Goal: Information Seeking & Learning: Check status

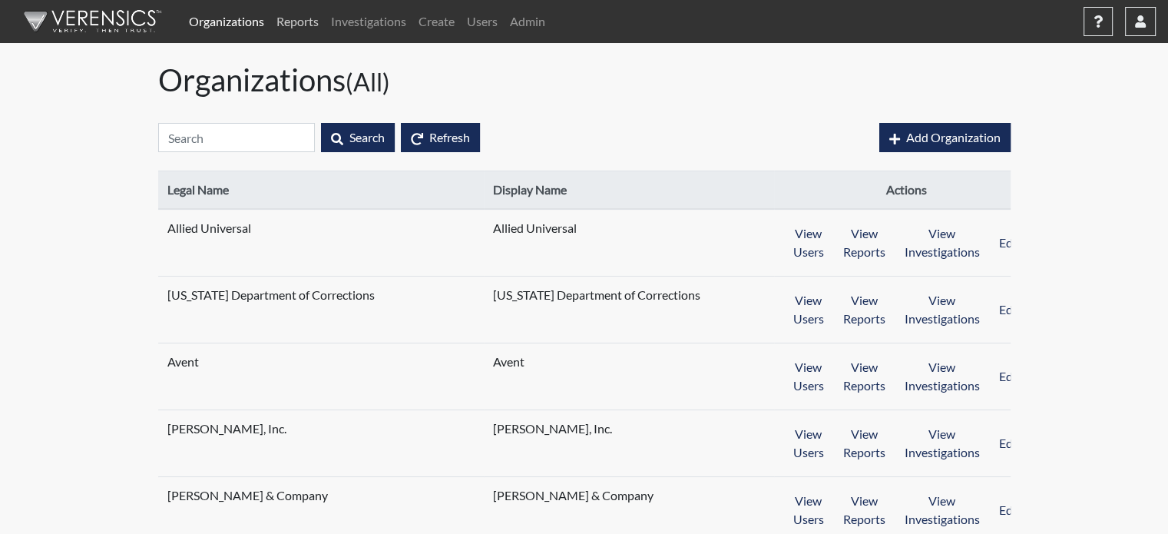
click at [315, 24] on link "Reports" at bounding box center [297, 21] width 55 height 31
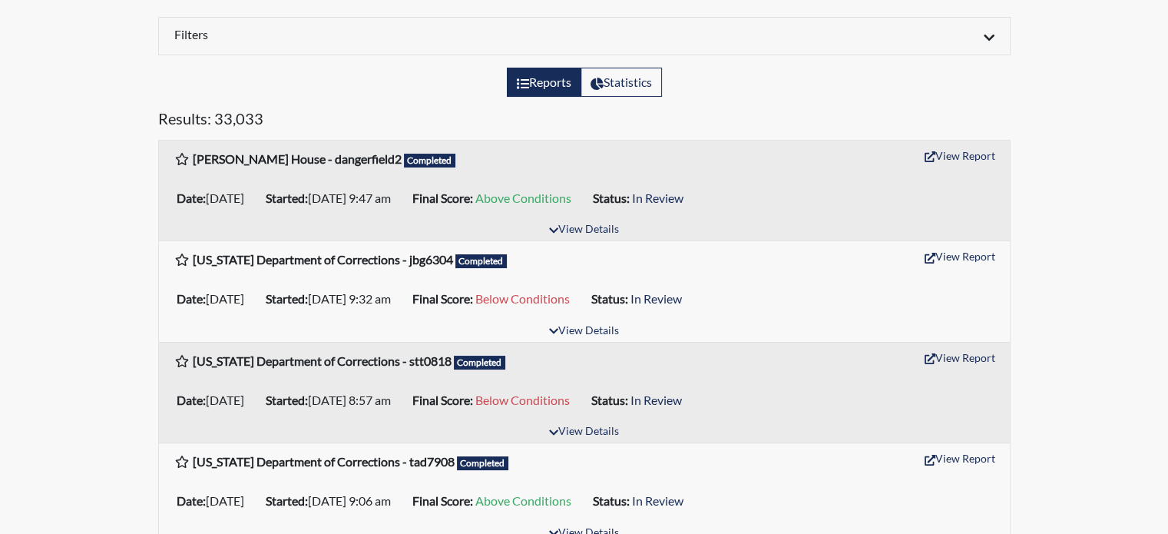
scroll to position [77, 0]
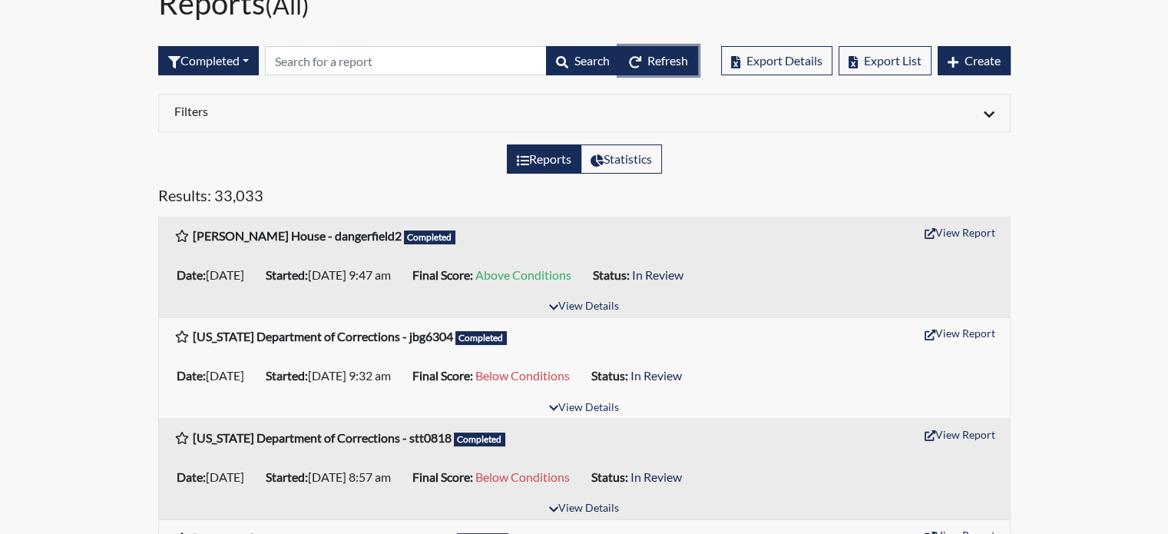
click at [667, 65] on span "Refresh" at bounding box center [668, 60] width 41 height 15
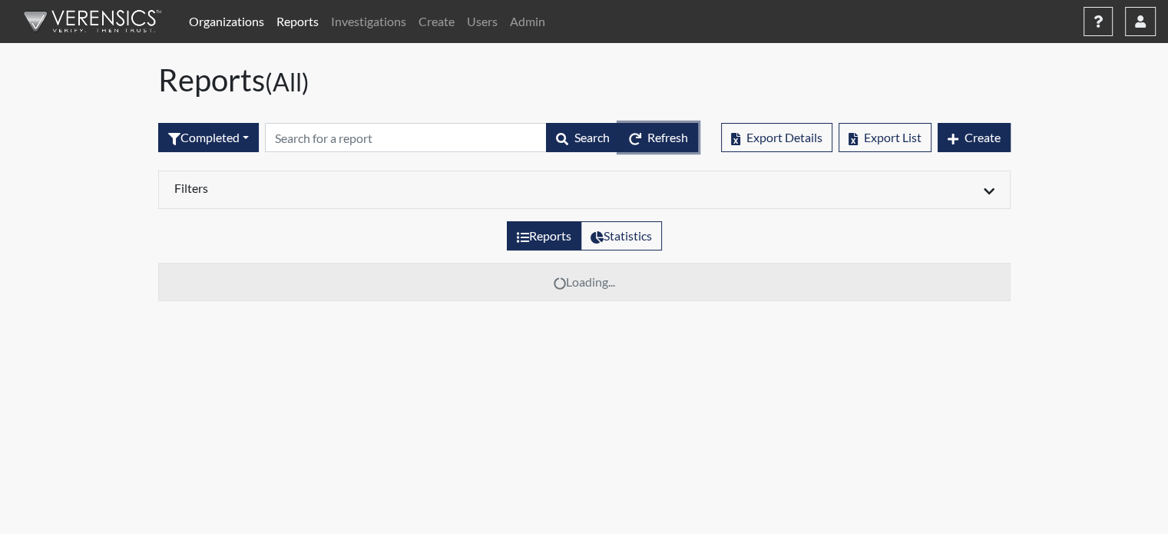
scroll to position [0, 0]
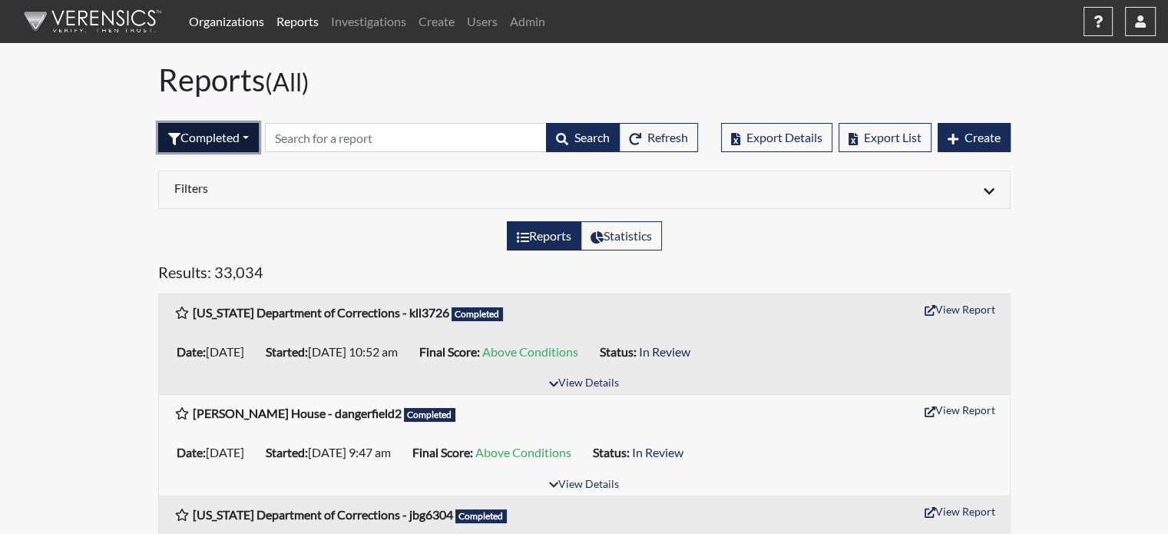
click at [170, 134] on icon "button" at bounding box center [174, 139] width 12 height 12
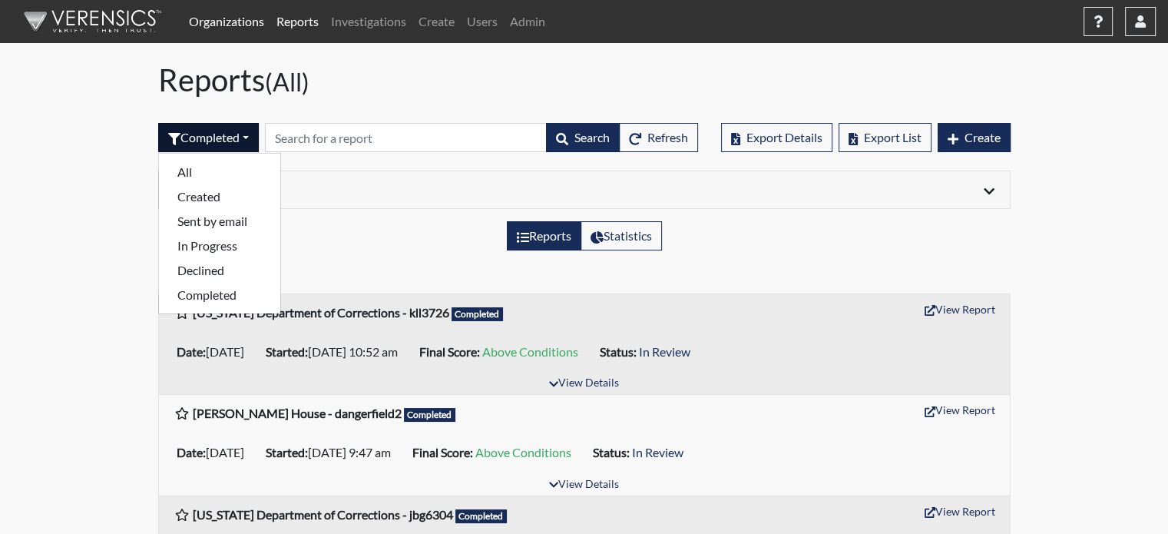
click at [239, 22] on link "Organizations" at bounding box center [227, 21] width 88 height 31
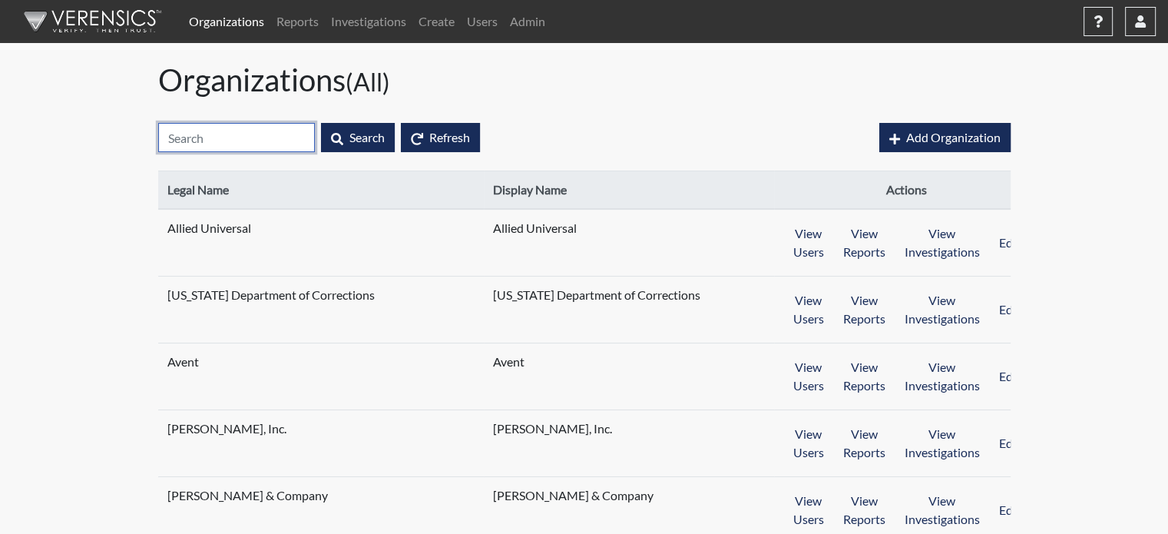
click at [230, 136] on input "text" at bounding box center [236, 137] width 157 height 29
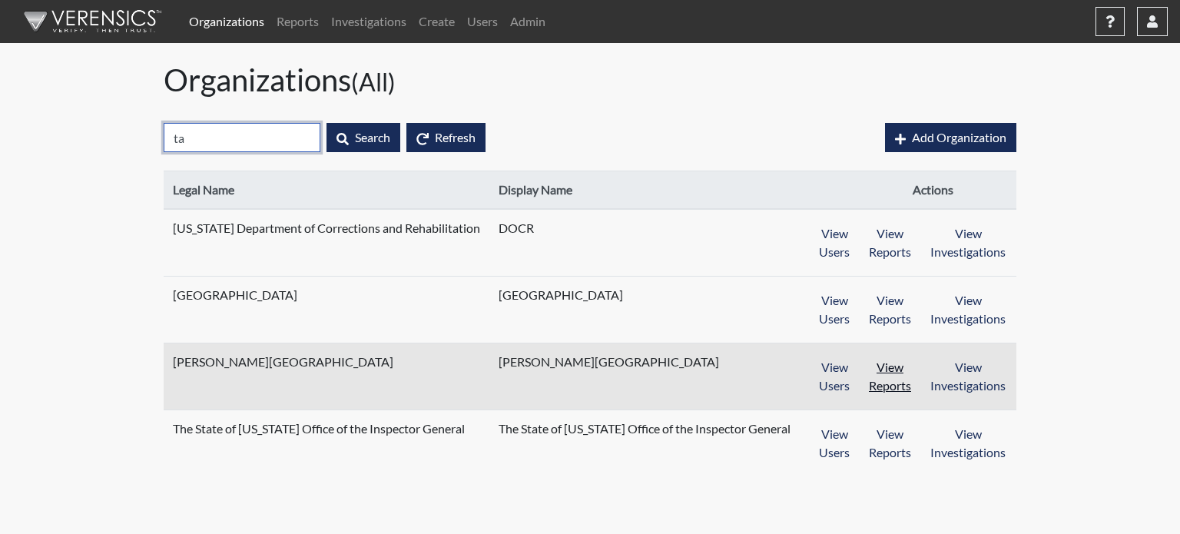
type input "ta"
click at [870, 373] on button "View Reports" at bounding box center [890, 377] width 62 height 48
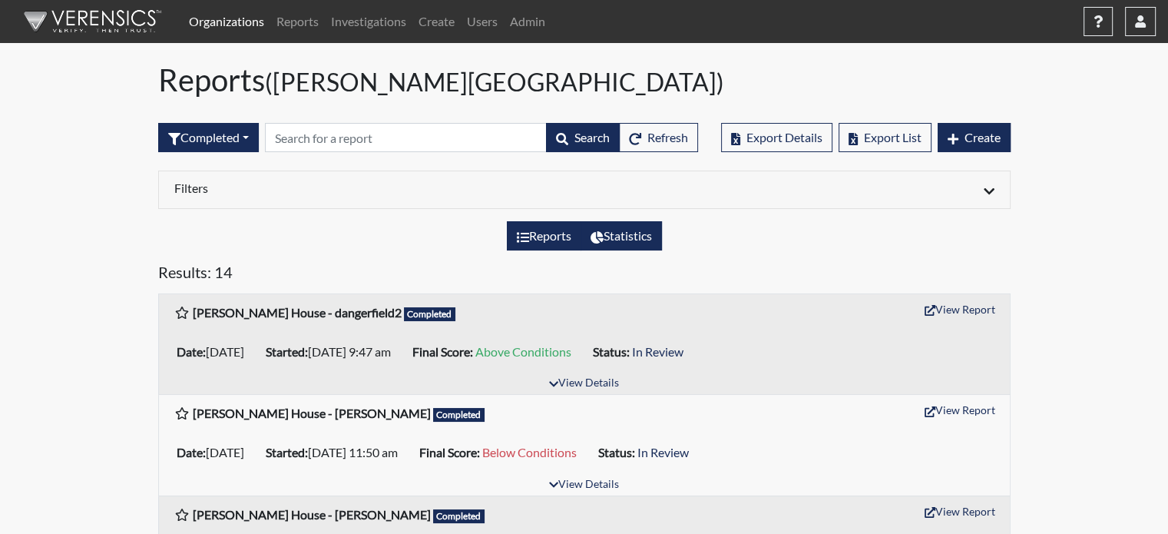
click at [657, 239] on label "Statistics" at bounding box center [621, 235] width 81 height 29
click at [601, 237] on input "Statistics" at bounding box center [596, 232] width 10 height 10
radio input "true"
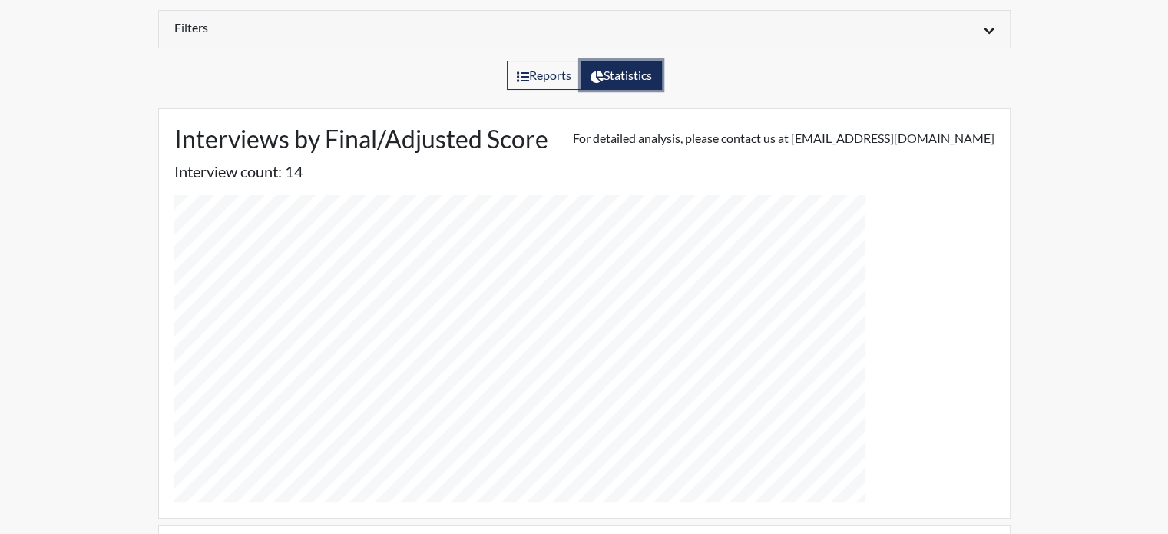
scroll to position [118, 0]
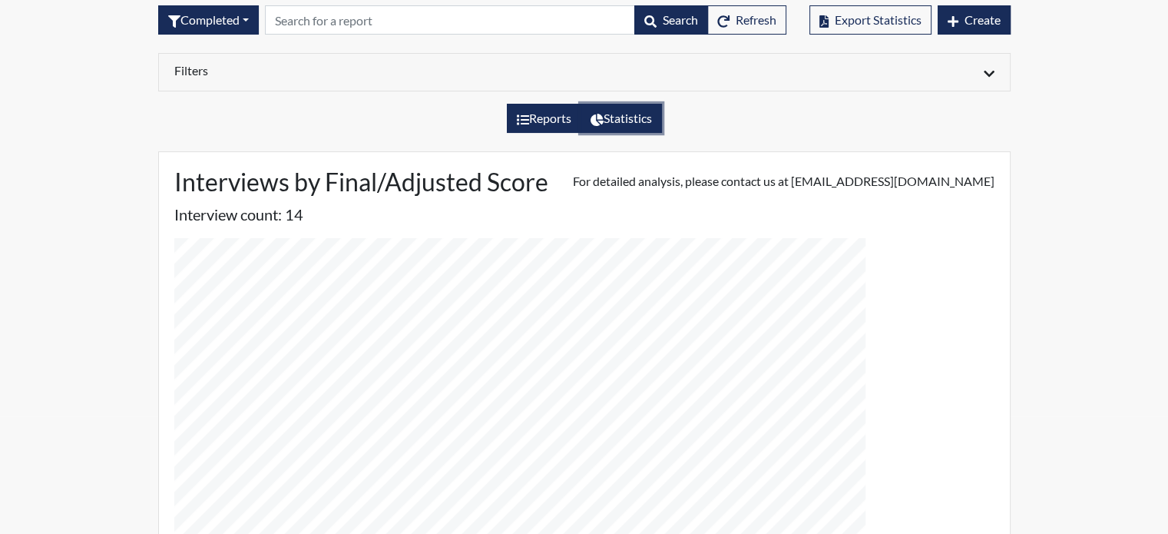
click at [538, 118] on label "Reports" at bounding box center [544, 118] width 75 height 29
click at [527, 118] on input "Reports" at bounding box center [522, 114] width 10 height 10
radio input "true"
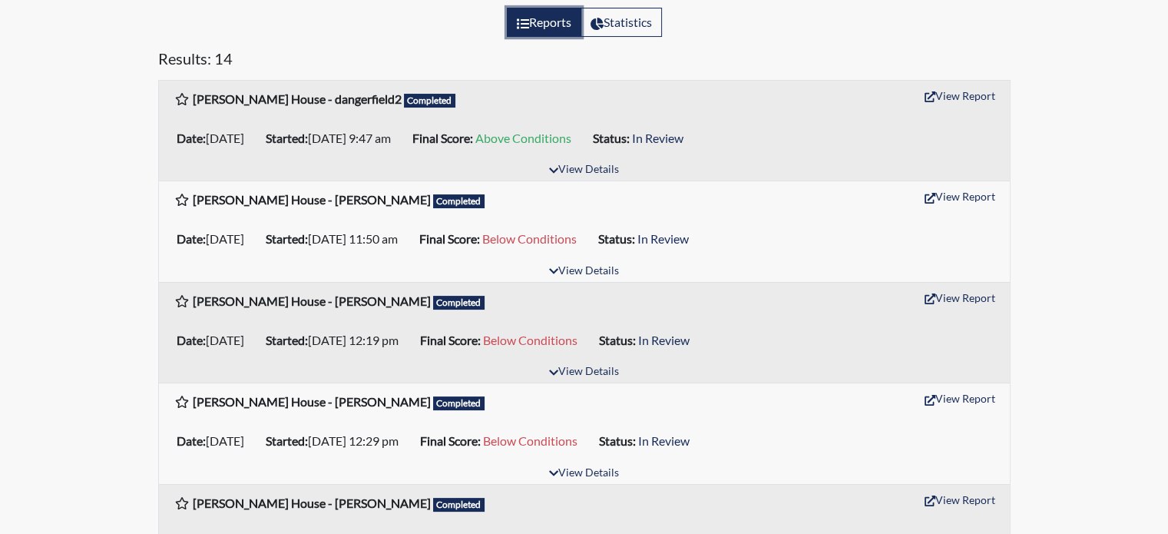
scroll to position [154, 0]
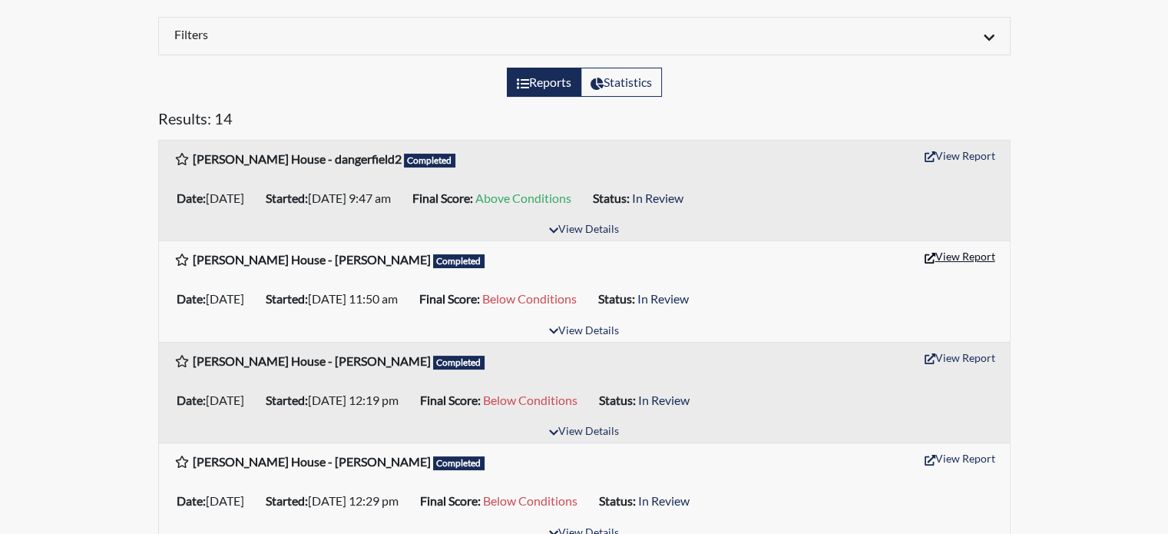
click at [980, 252] on button "View Report" at bounding box center [960, 256] width 85 height 24
click at [970, 360] on button "View Report" at bounding box center [960, 358] width 85 height 24
click at [622, 429] on button "View Details" at bounding box center [584, 432] width 84 height 21
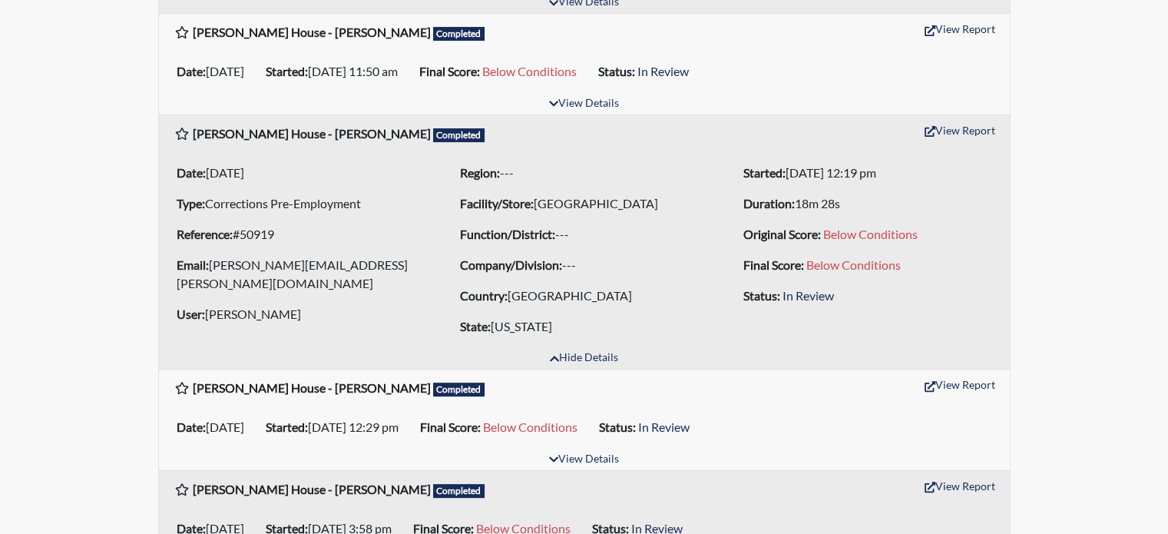
scroll to position [384, 0]
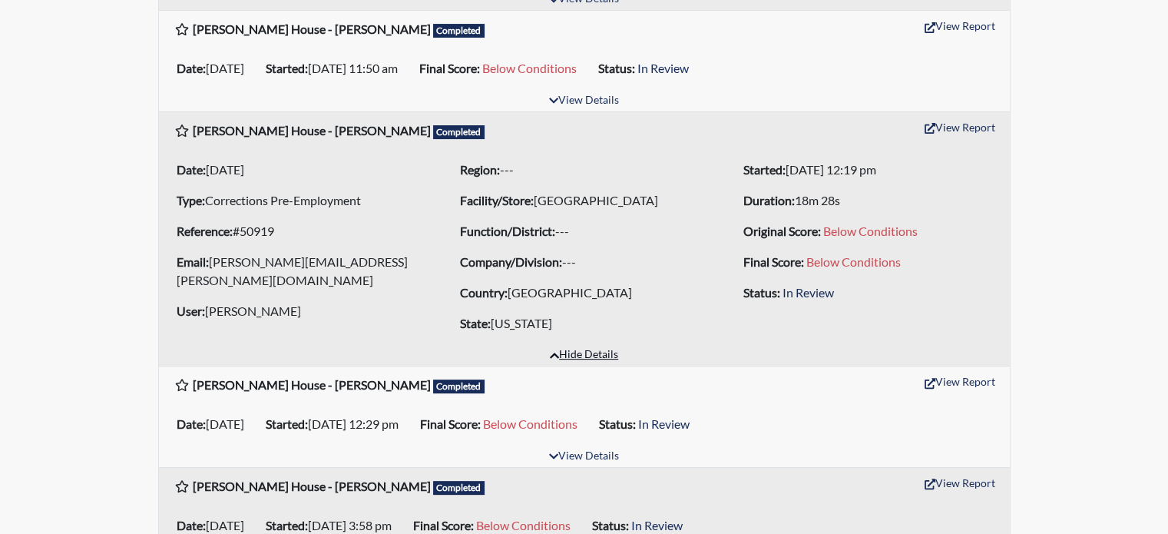
click at [601, 356] on button "Hide Details" at bounding box center [584, 355] width 82 height 21
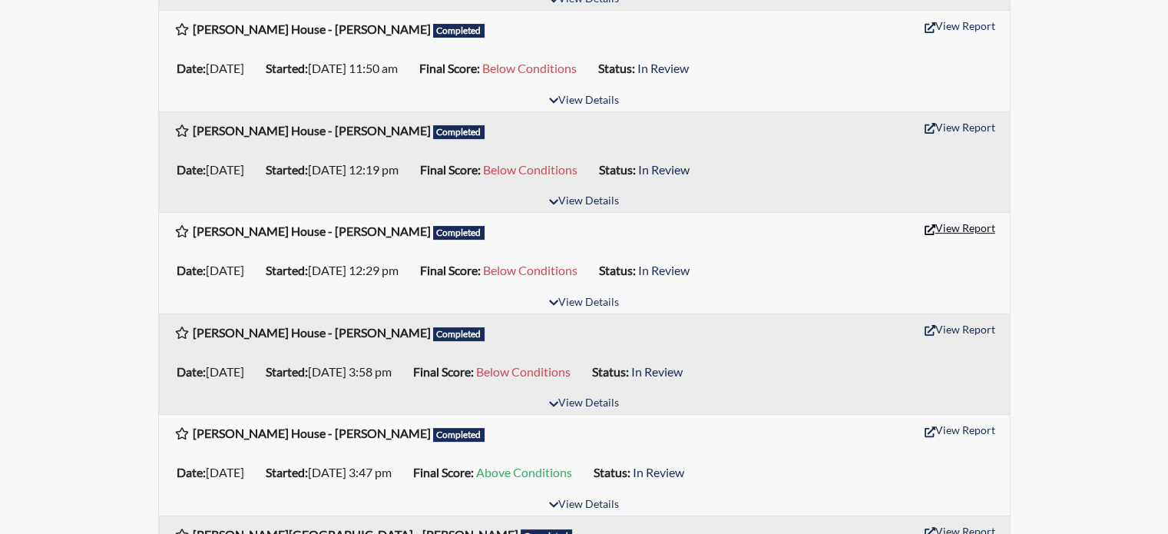
click at [962, 230] on button "View Report" at bounding box center [960, 228] width 85 height 24
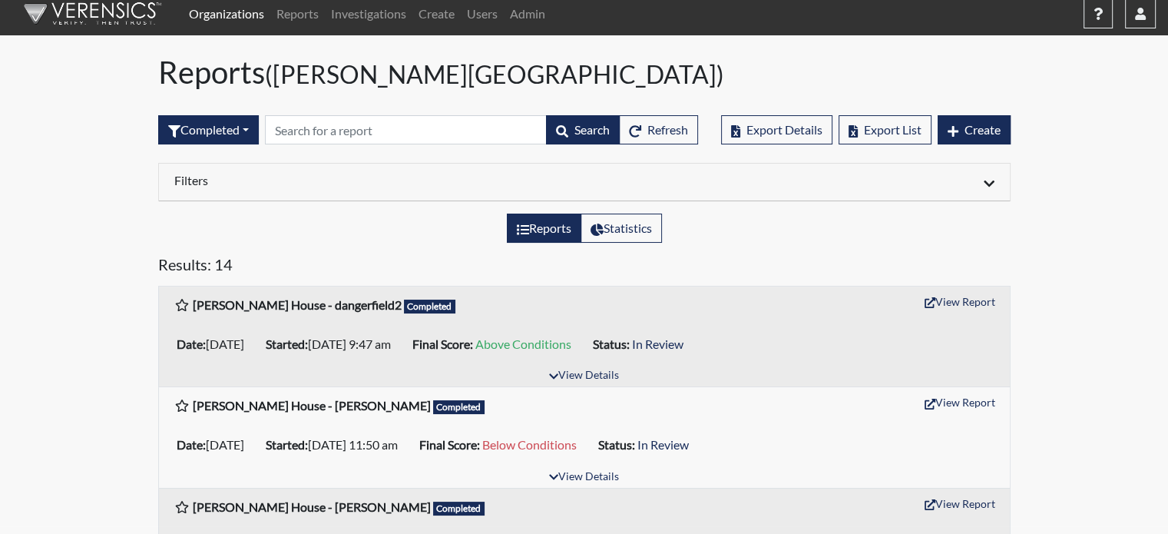
scroll to position [0, 0]
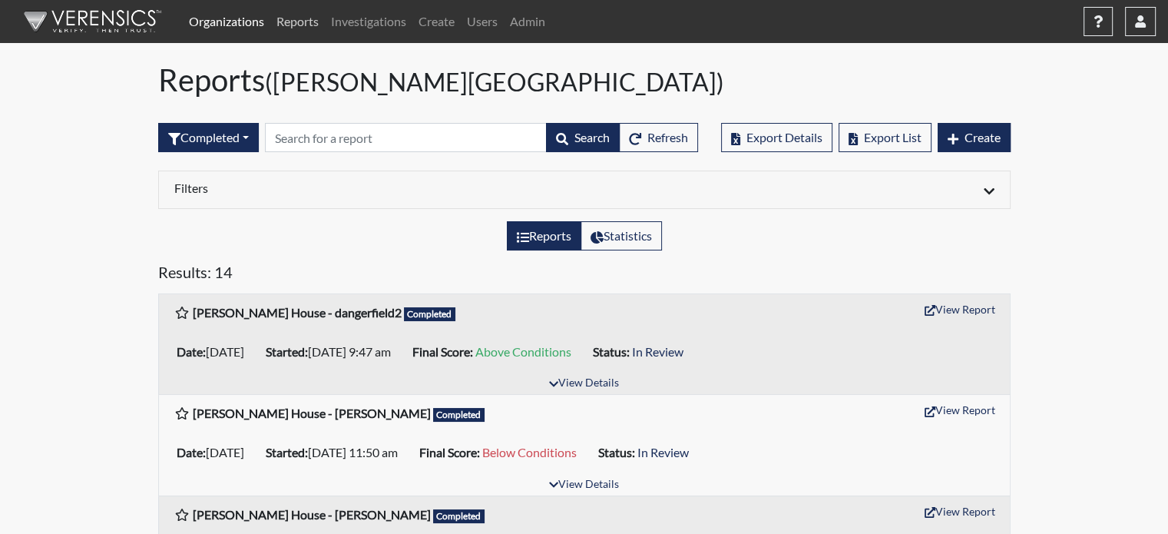
click at [304, 22] on link "Reports" at bounding box center [297, 21] width 55 height 31
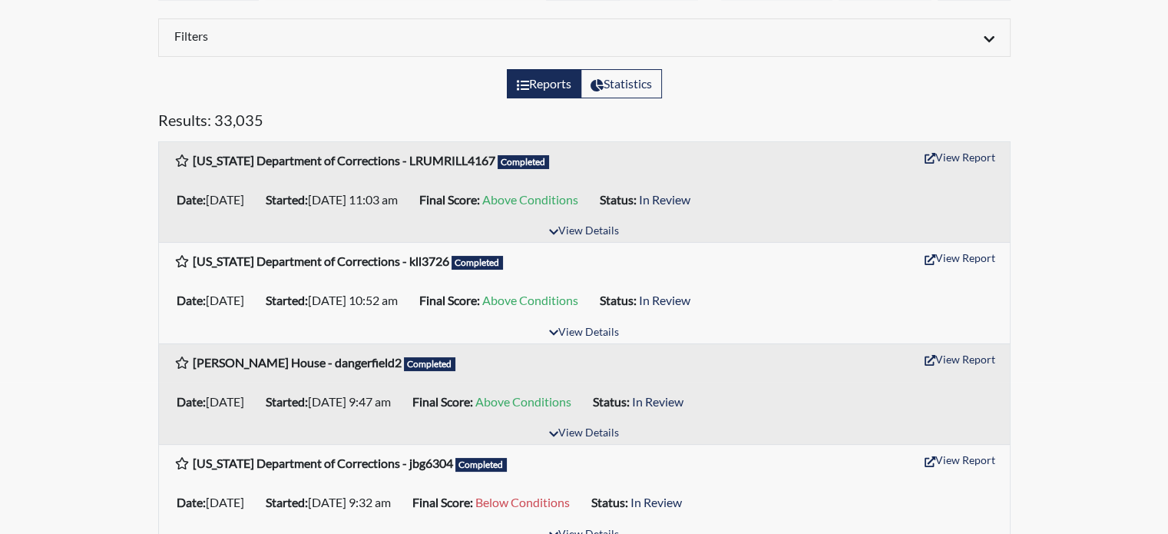
scroll to position [154, 0]
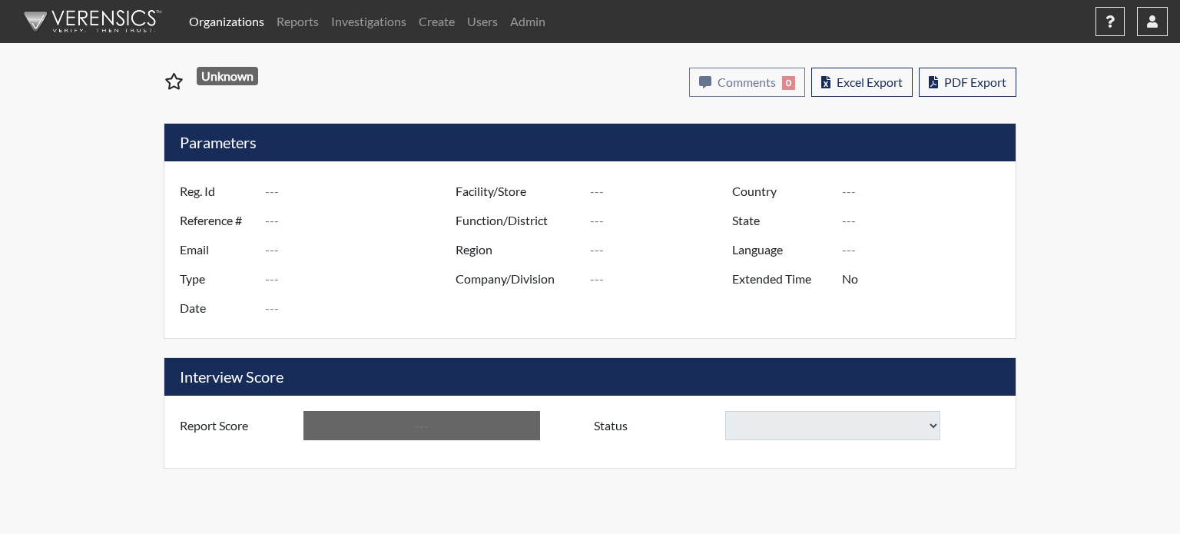
type input "[PERSON_NAME]"
type input "50963"
type input "[EMAIL_ADDRESS][DOMAIN_NAME]"
type input "Corrections Pre-Employment"
type input "[DATE]"
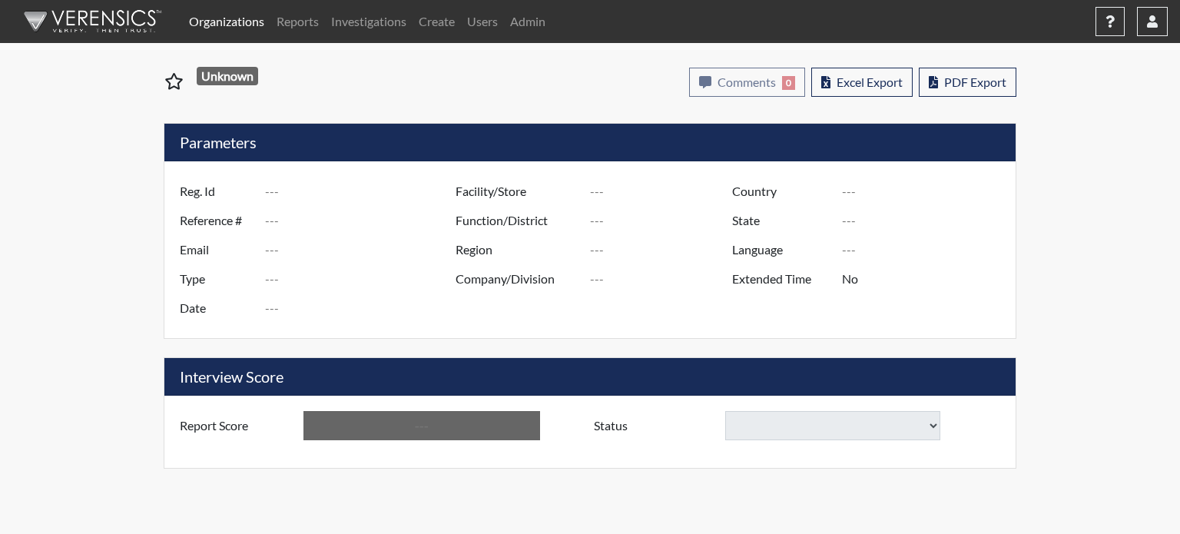
type input "[GEOGRAPHIC_DATA]"
type input "[US_STATE]"
type input "English"
type input "Yes"
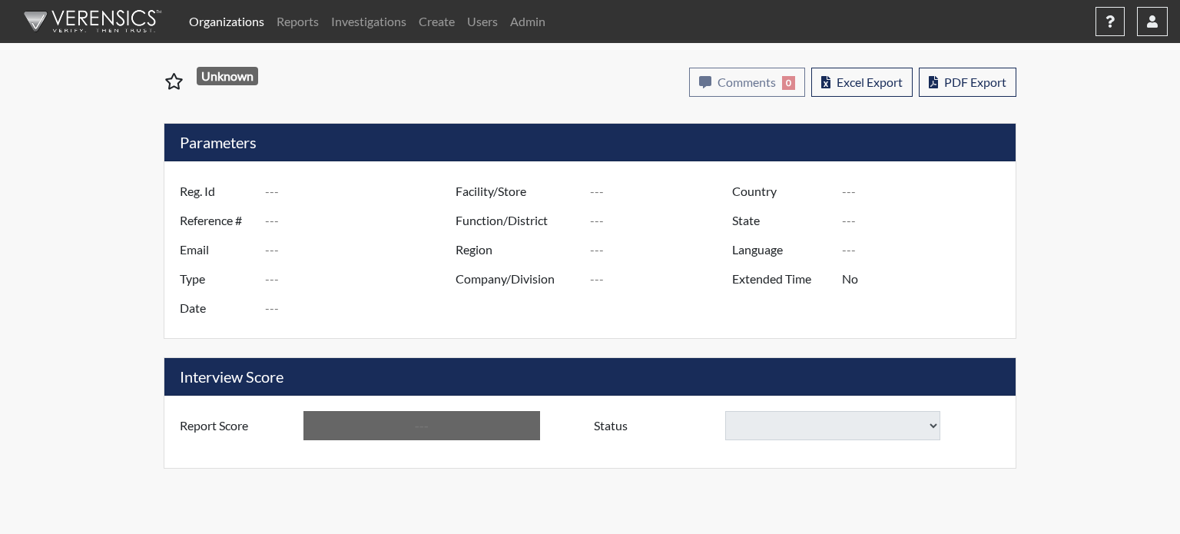
type input "Below Conditions"
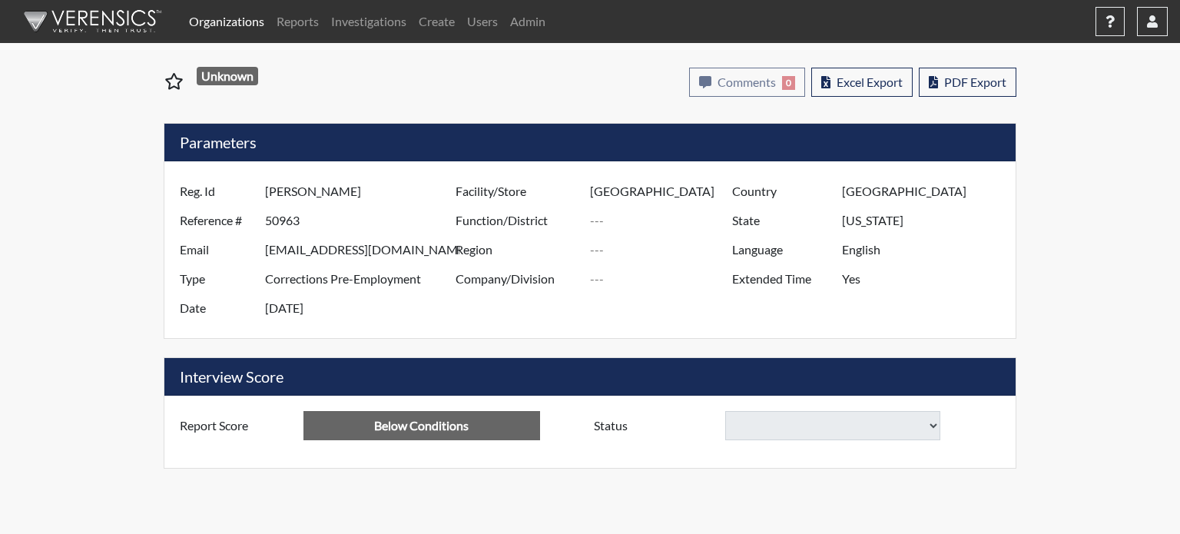
select select
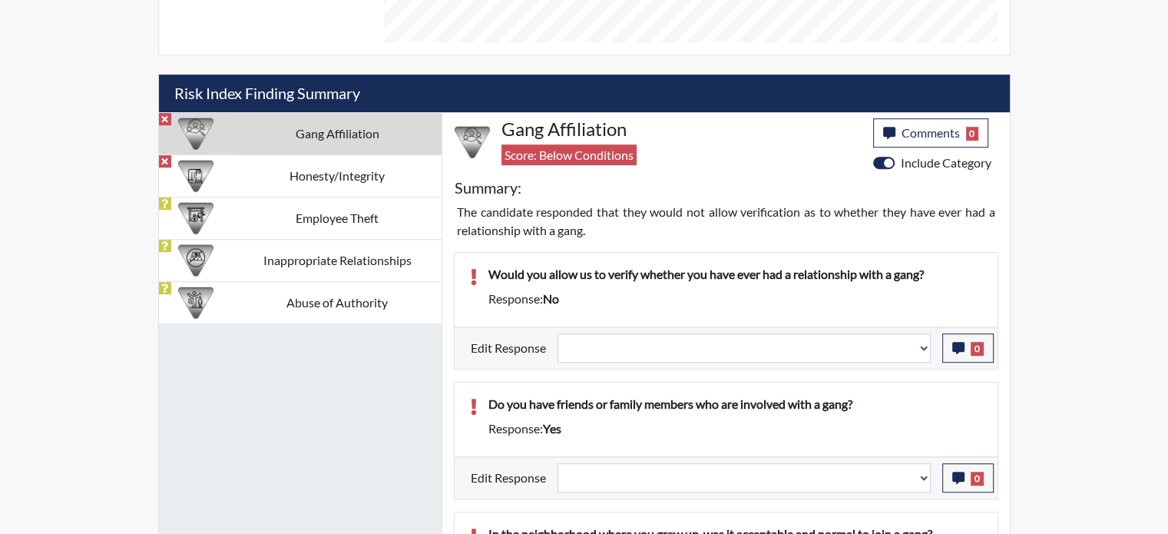
scroll to position [976, 0]
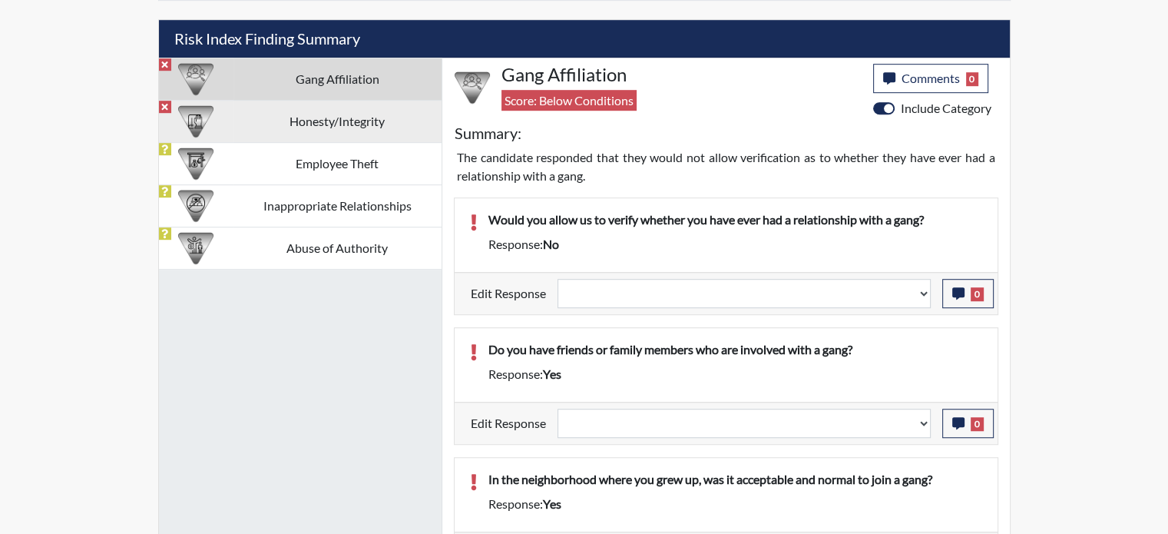
click at [295, 100] on td "Honesty/Integrity" at bounding box center [338, 121] width 208 height 42
select select
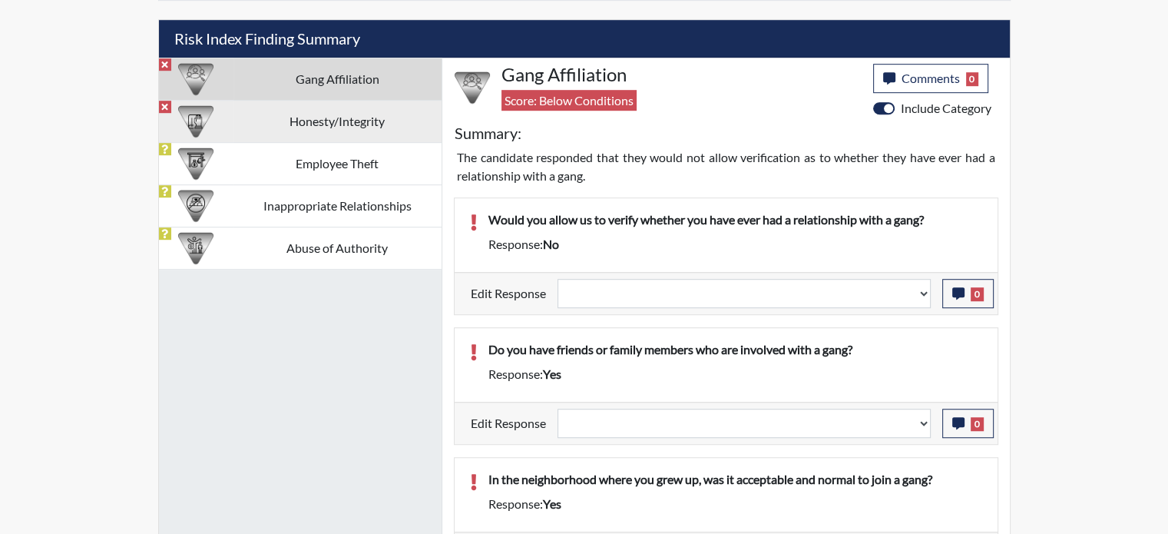
select select
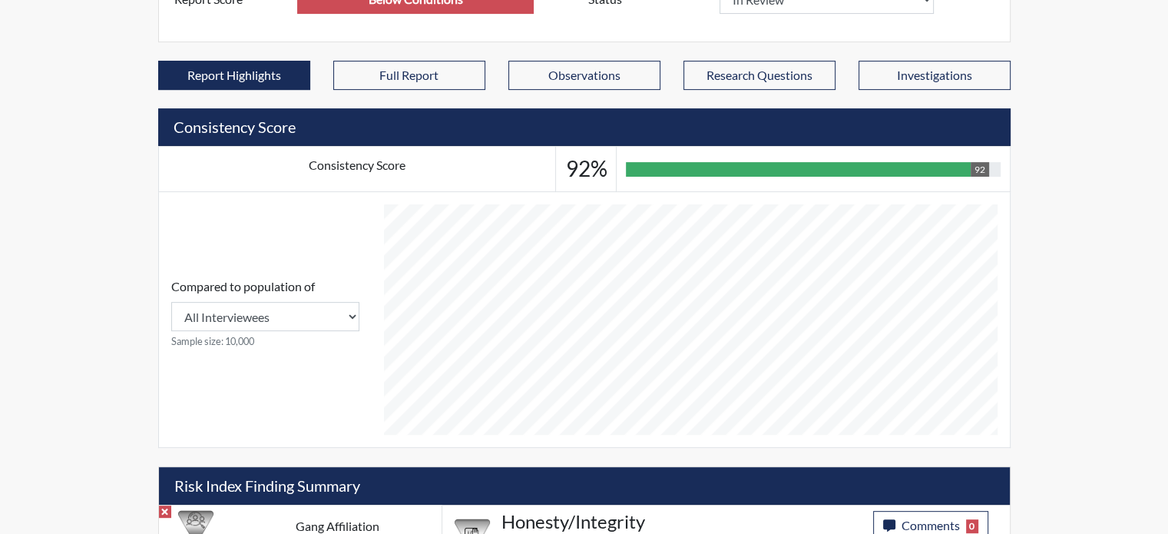
scroll to position [439, 0]
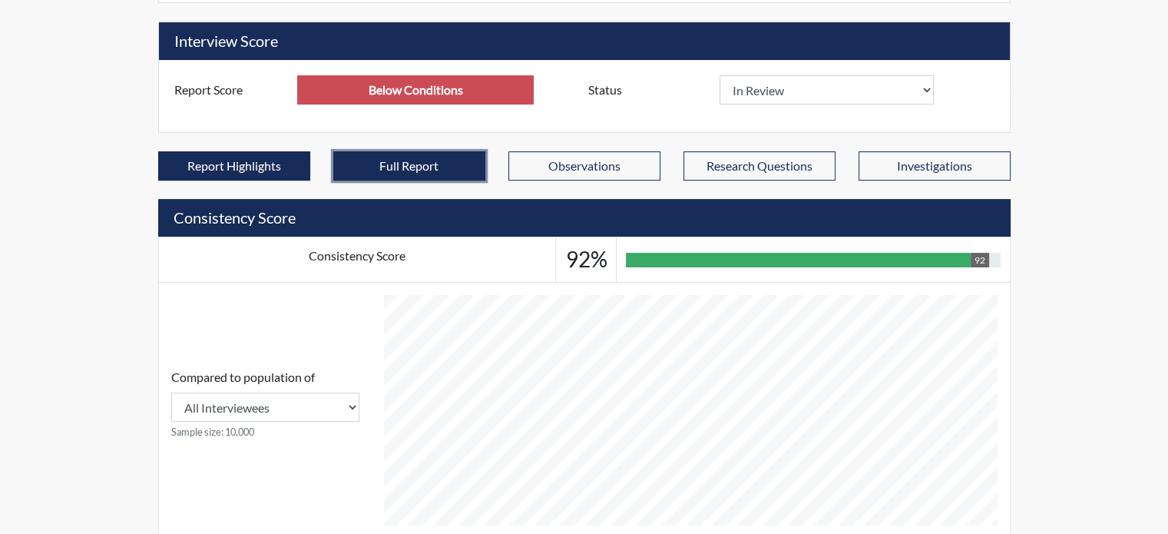
click at [431, 151] on button "Full Report" at bounding box center [409, 165] width 152 height 29
select select
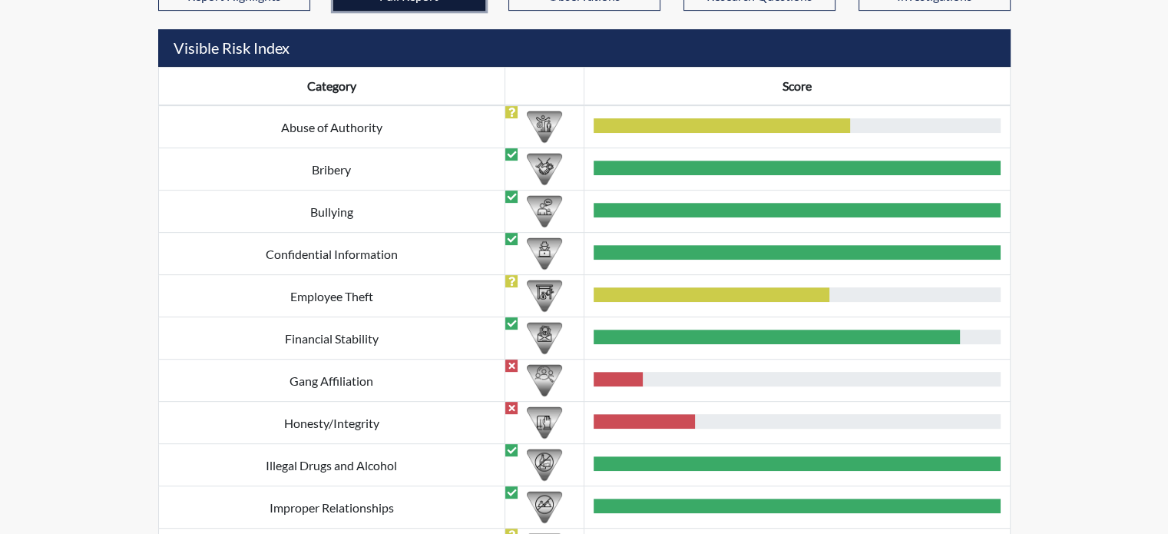
scroll to position [592, 0]
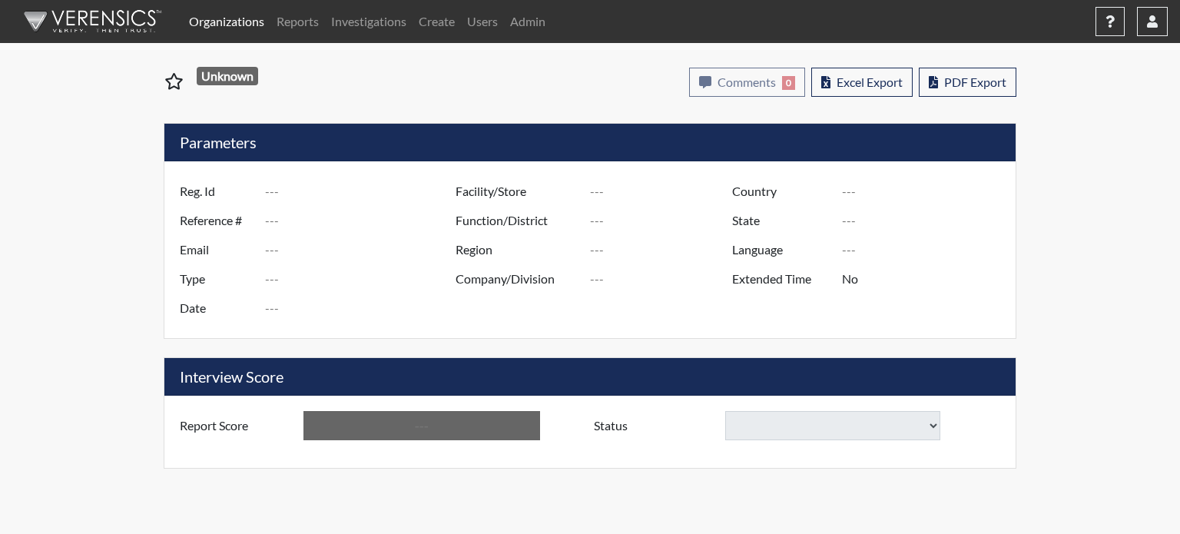
type input "Stevens"
type input "50919"
type input "albert.caldwell@talberthouse.org"
type input "Corrections Pre-Employment"
type input "Aug 25, 2025"
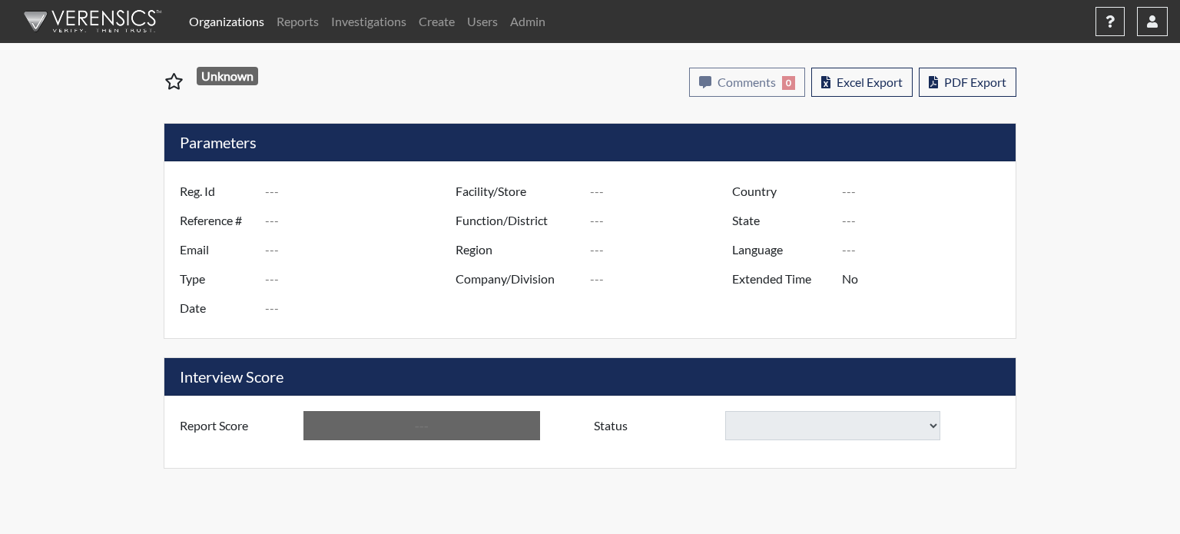
type input "[GEOGRAPHIC_DATA]"
type input "[US_STATE]"
type input "English"
type input "Yes"
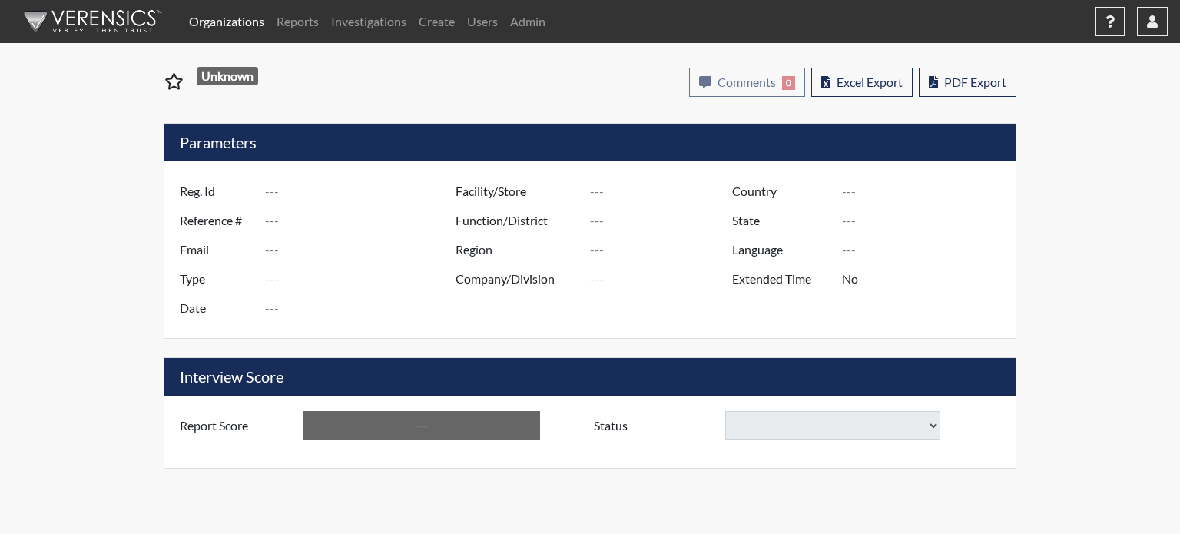
type input "Below Conditions"
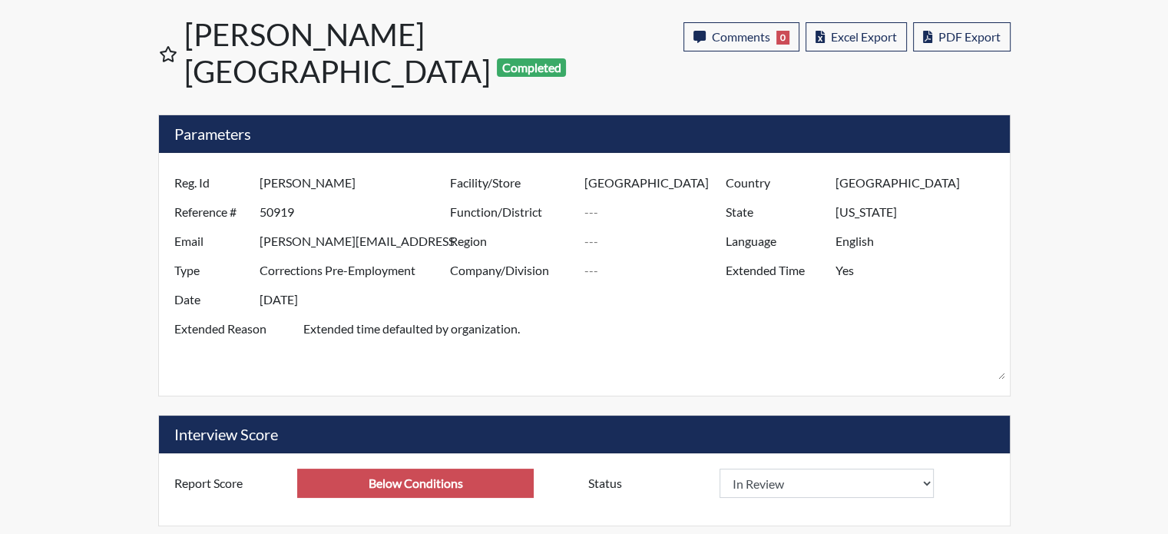
scroll to position [70, 0]
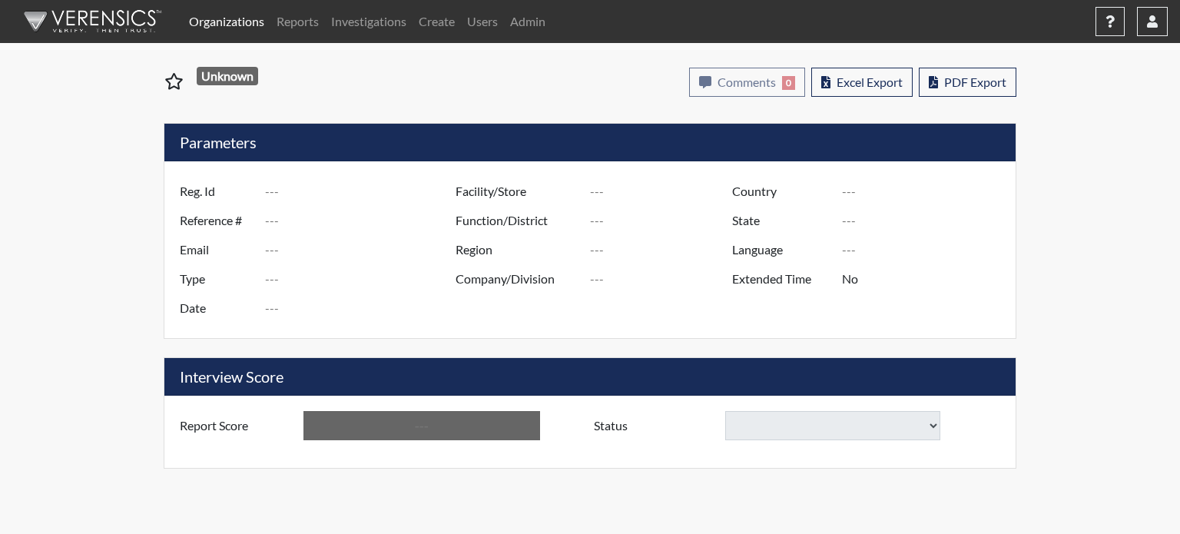
type input "Lesko"
type input "50897"
type input "hollyazbill30@gmail.com"
type input "Corrections Pre-Employment"
type input "Aug 22, 2025"
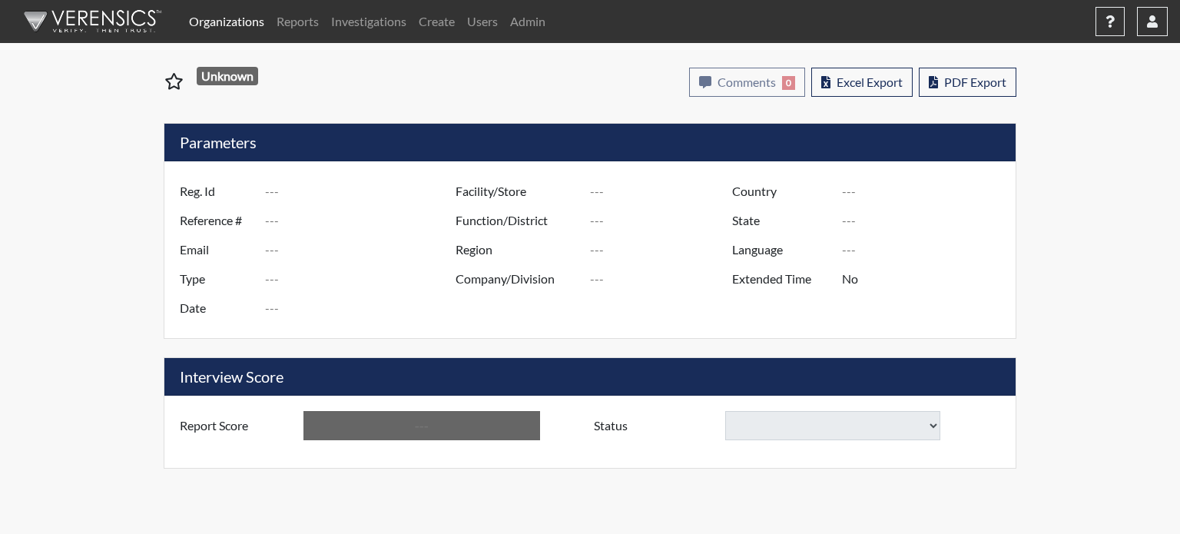
type input "TCC"
type input "[GEOGRAPHIC_DATA]"
type input "[US_STATE]"
type input "English"
type input "Yes"
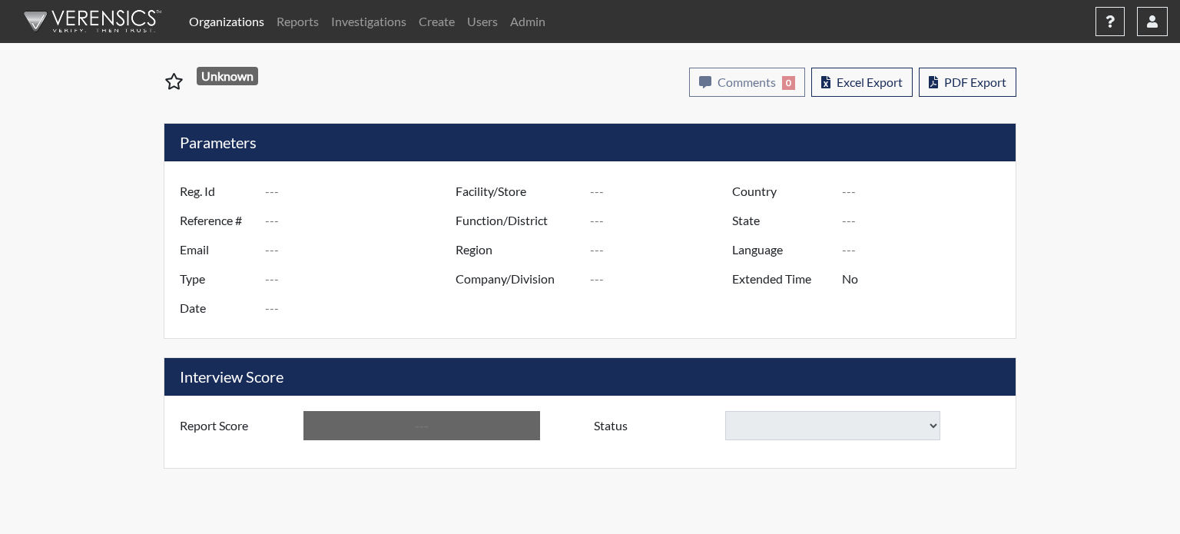
type input "Below Conditions"
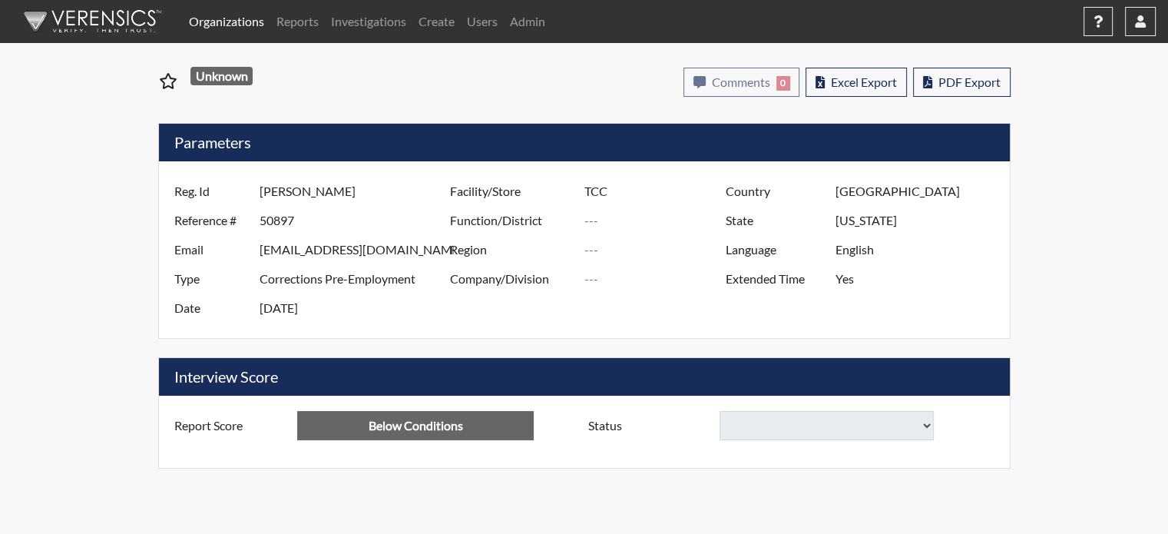
select select
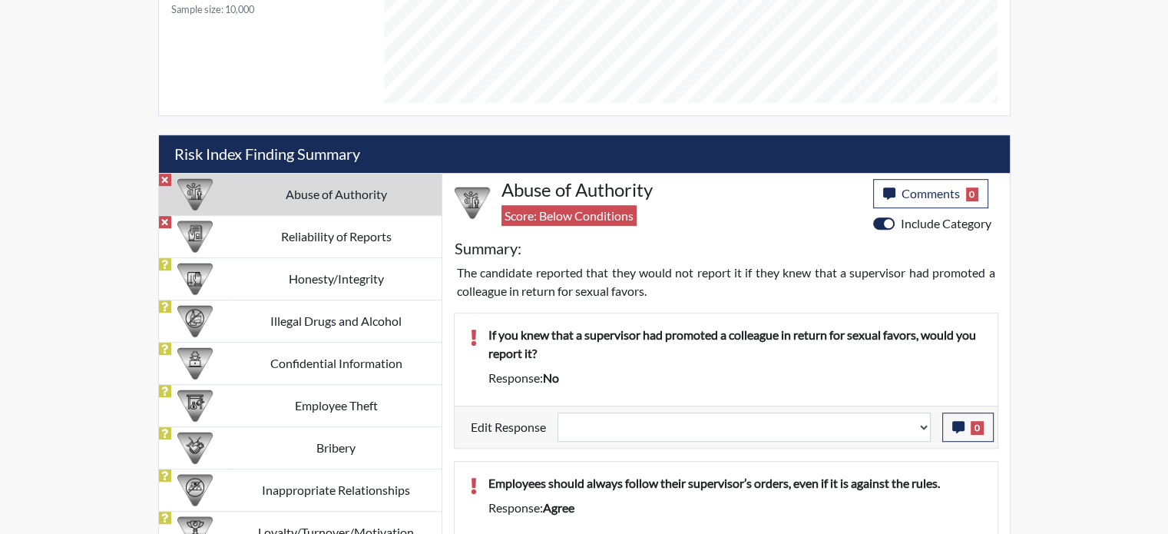
scroll to position [865, 0]
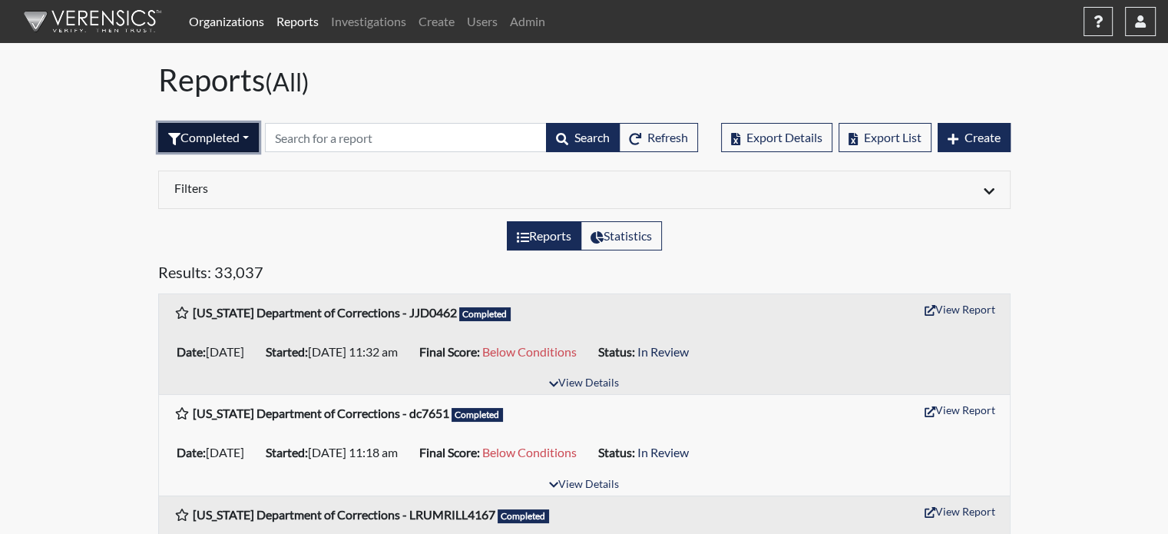
click at [169, 139] on icon "button" at bounding box center [174, 139] width 12 height 12
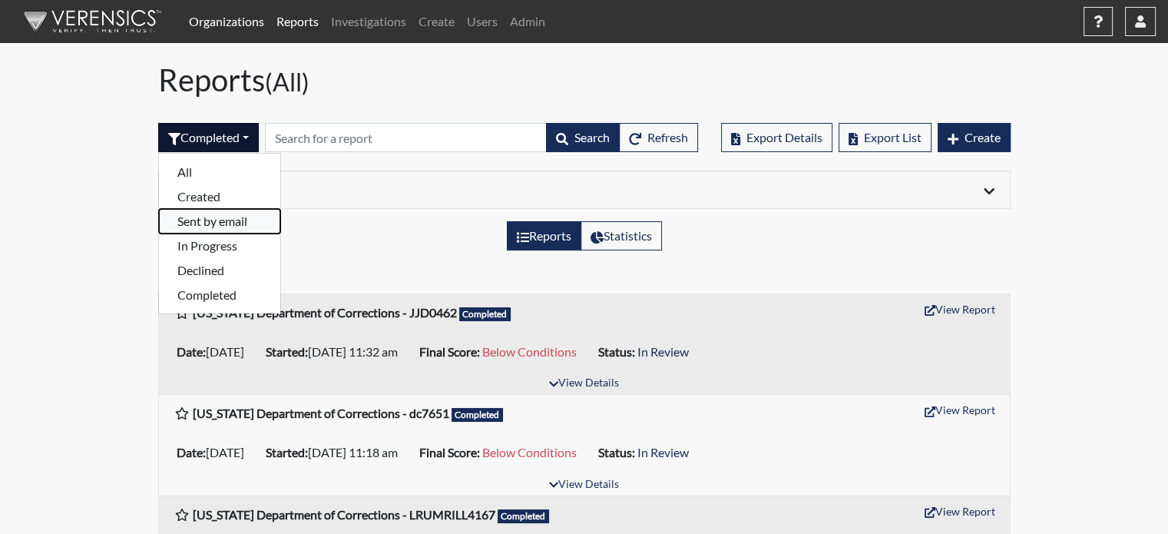
click at [197, 224] on button "Sent by email" at bounding box center [219, 221] width 121 height 25
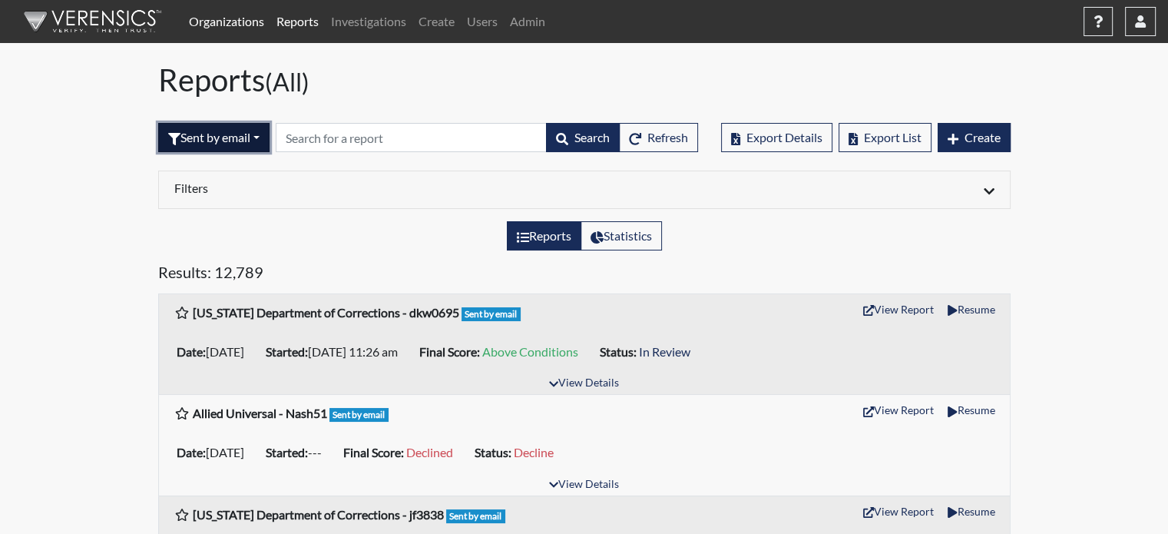
click at [184, 138] on button "Sent by email" at bounding box center [213, 137] width 111 height 29
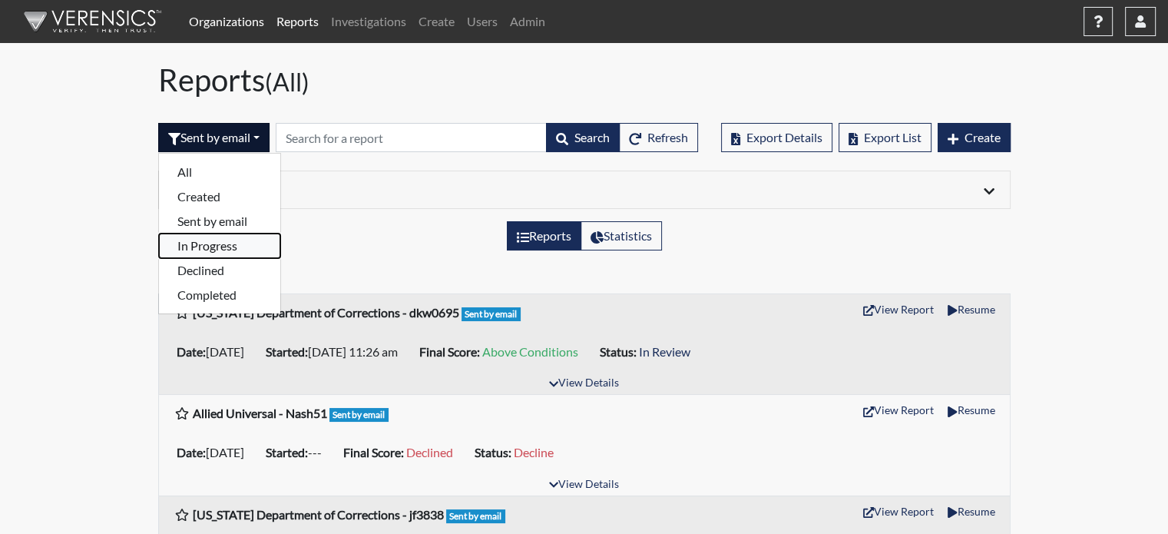
click at [243, 245] on button "In Progress" at bounding box center [219, 246] width 121 height 25
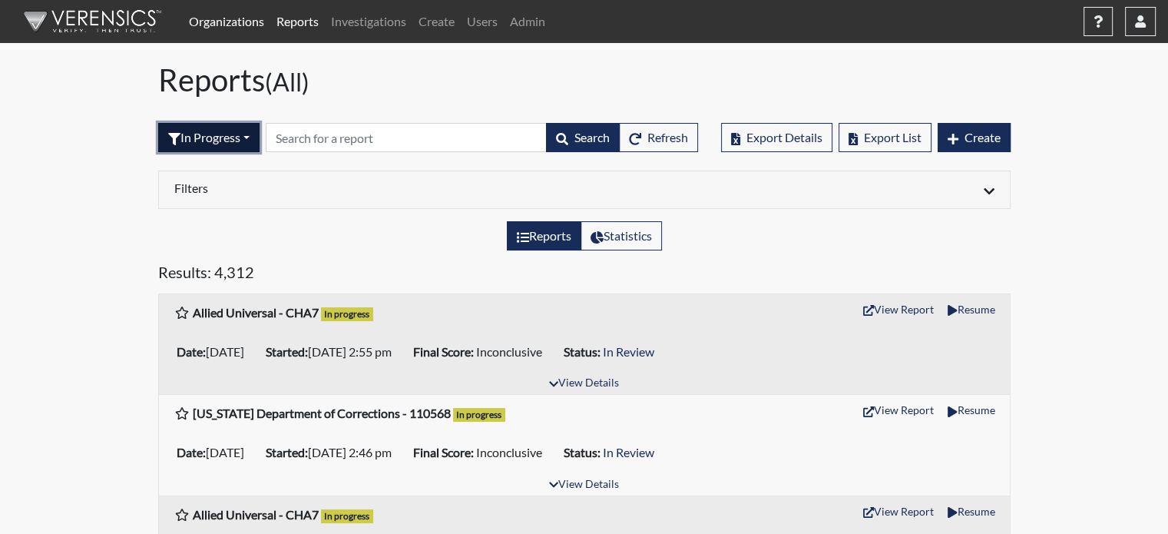
click at [191, 134] on button "In Progress" at bounding box center [208, 137] width 101 height 29
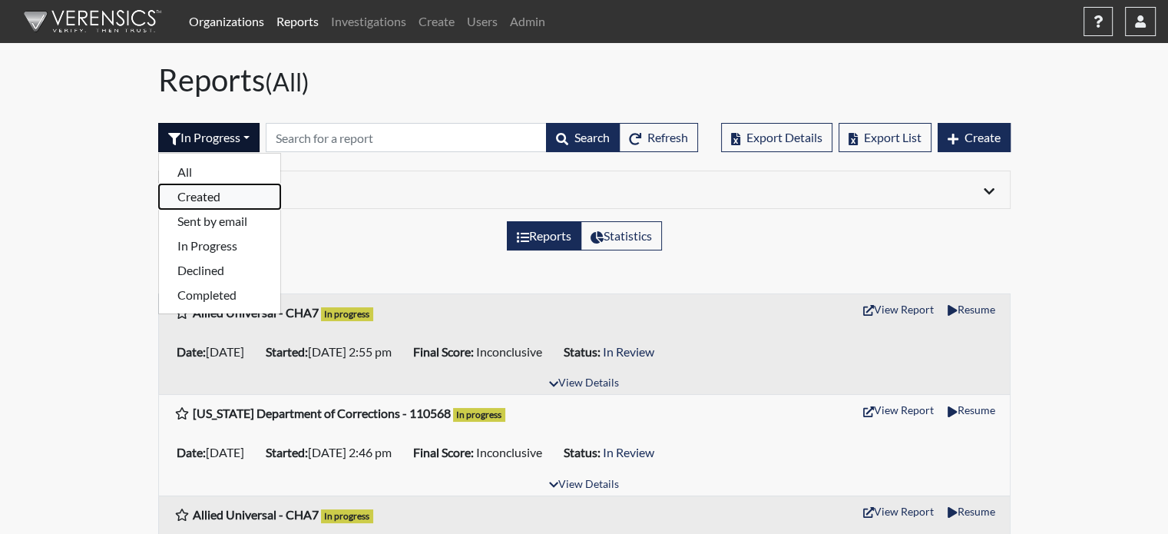
click at [211, 188] on button "Created" at bounding box center [219, 196] width 121 height 25
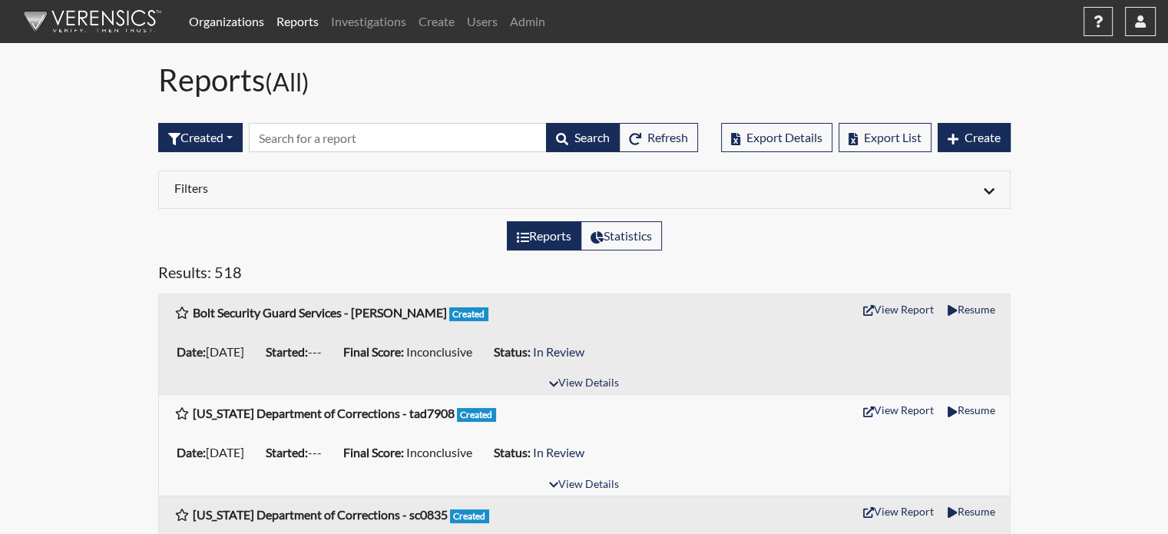
click at [299, 18] on link "Reports" at bounding box center [297, 21] width 55 height 31
click at [303, 15] on link "Reports" at bounding box center [297, 21] width 55 height 31
click at [308, 13] on link "Reports" at bounding box center [297, 21] width 55 height 31
drag, startPoint x: 237, startPoint y: 119, endPoint x: 230, endPoint y: 124, distance: 8.3
click at [237, 120] on div "Created All Created Sent by email In Progress Declined Completed Search Refresh" at bounding box center [428, 137] width 540 height 66
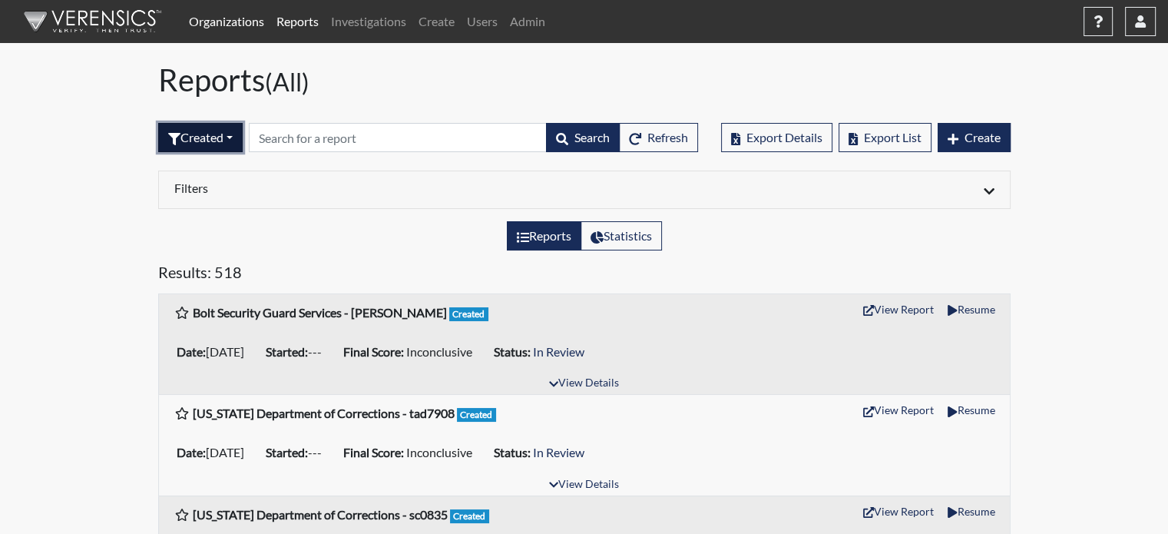
click at [229, 127] on button "Created" at bounding box center [200, 137] width 85 height 29
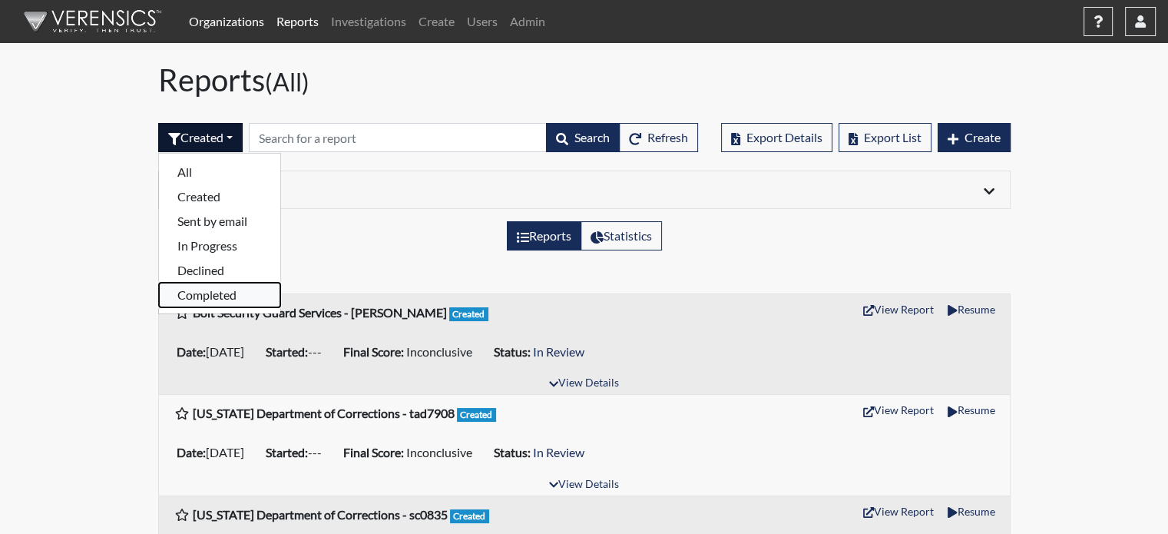
click at [245, 294] on button "Completed" at bounding box center [219, 295] width 121 height 25
